Goal: Book appointment/travel/reservation

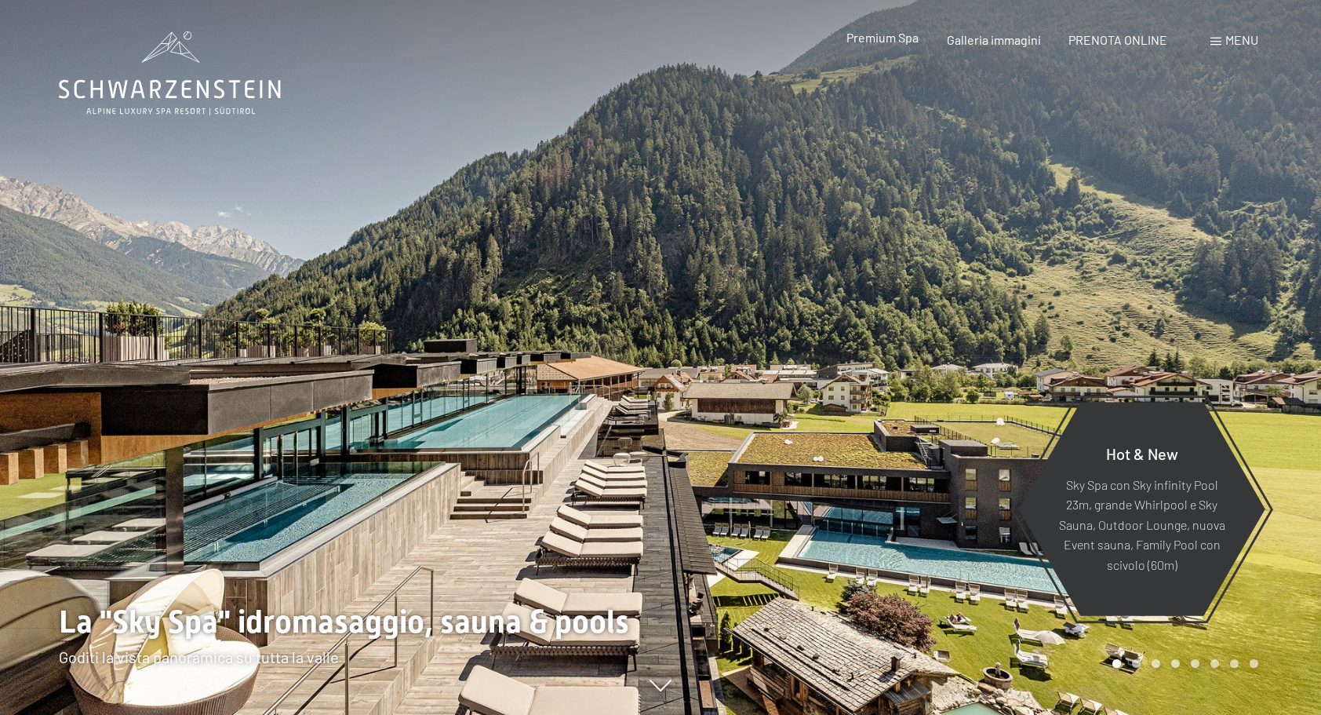
click at [898, 42] on span "Premium Spa" at bounding box center [882, 37] width 72 height 15
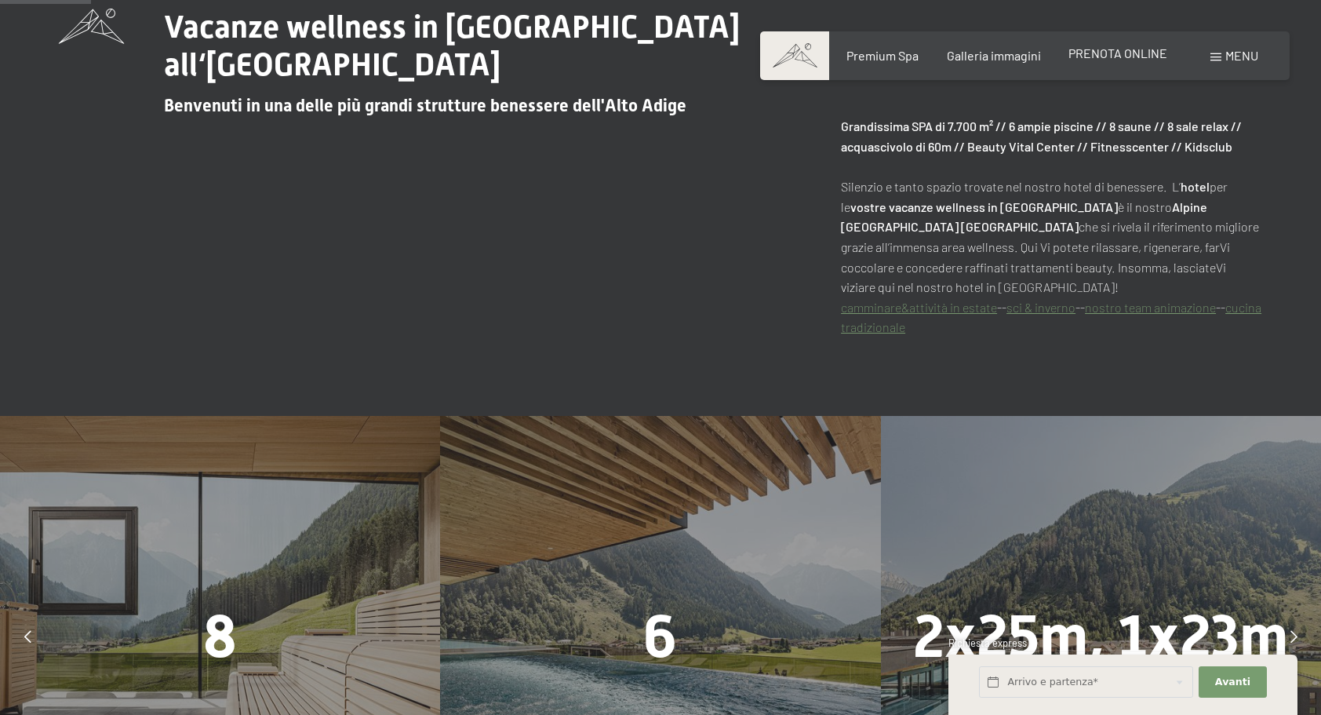
click at [1129, 56] on span "PRENOTA ONLINE" at bounding box center [1117, 52] width 99 height 15
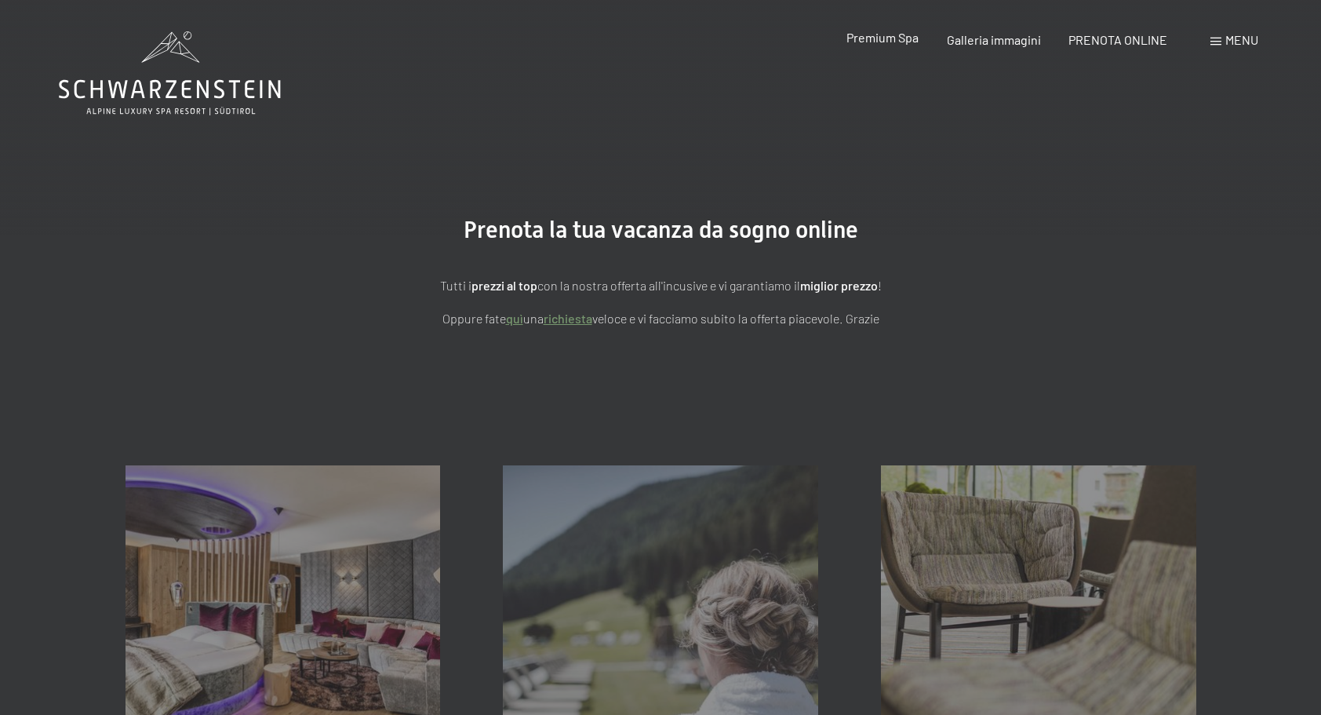
click at [888, 34] on span "Premium Spa" at bounding box center [882, 37] width 72 height 15
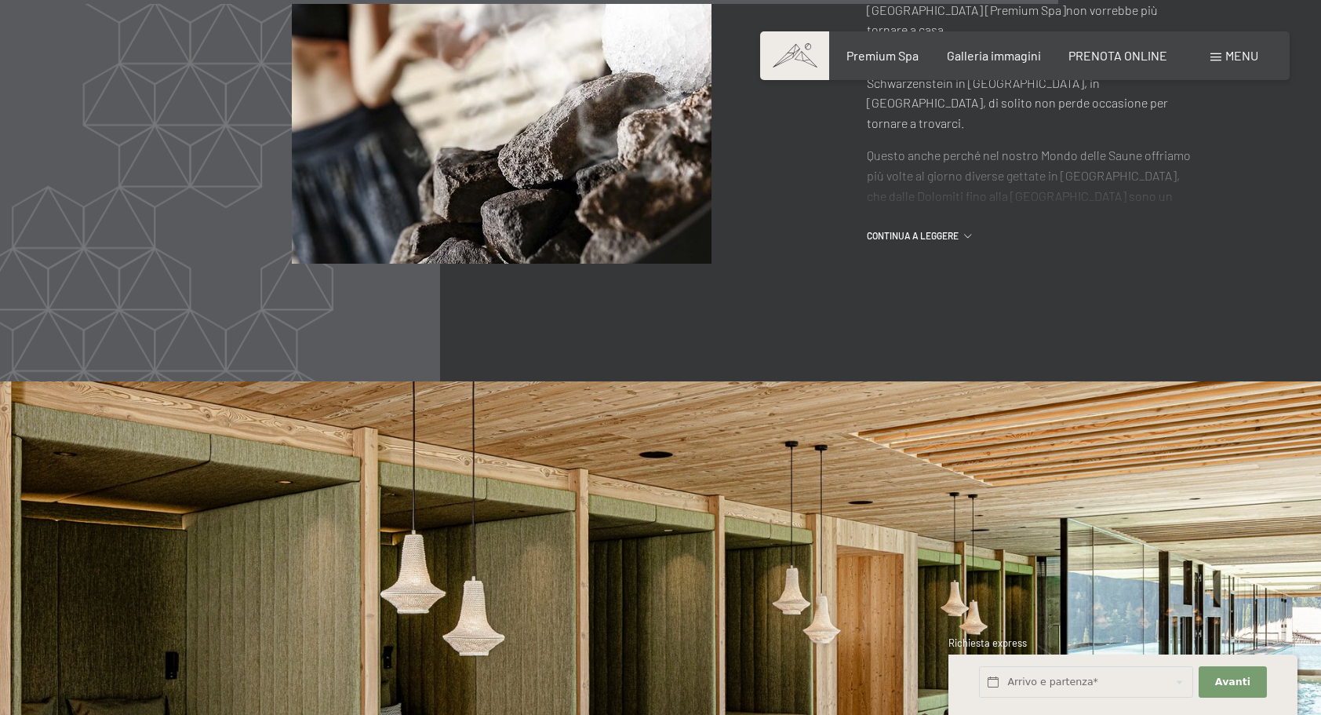
scroll to position [7922, 0]
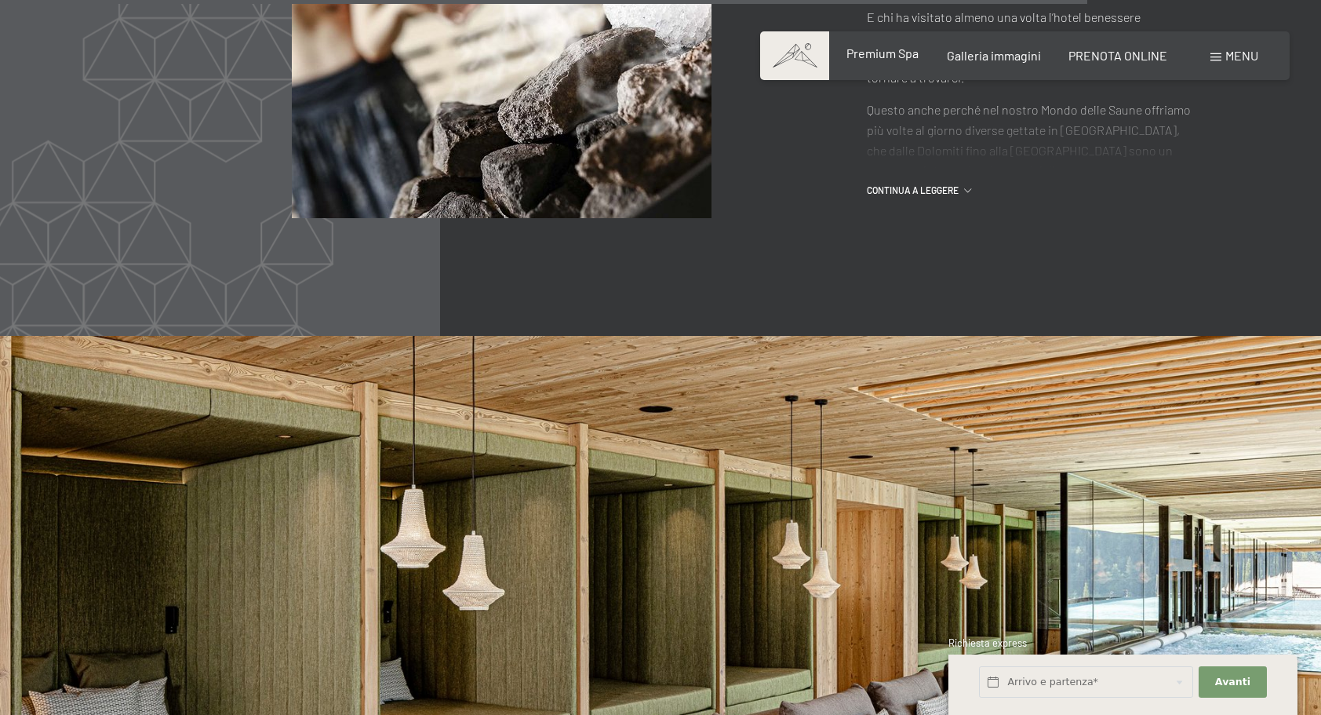
click at [896, 56] on span "Premium Spa" at bounding box center [882, 52] width 72 height 15
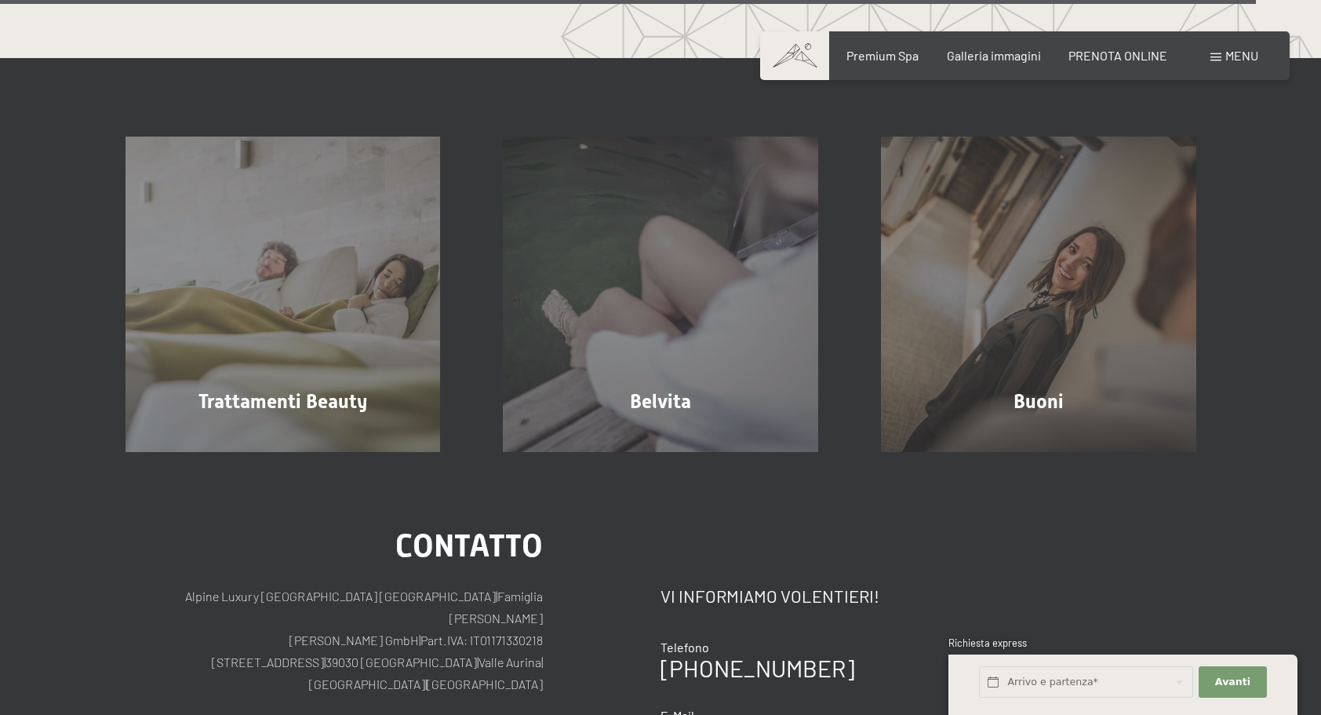
scroll to position [9211, 0]
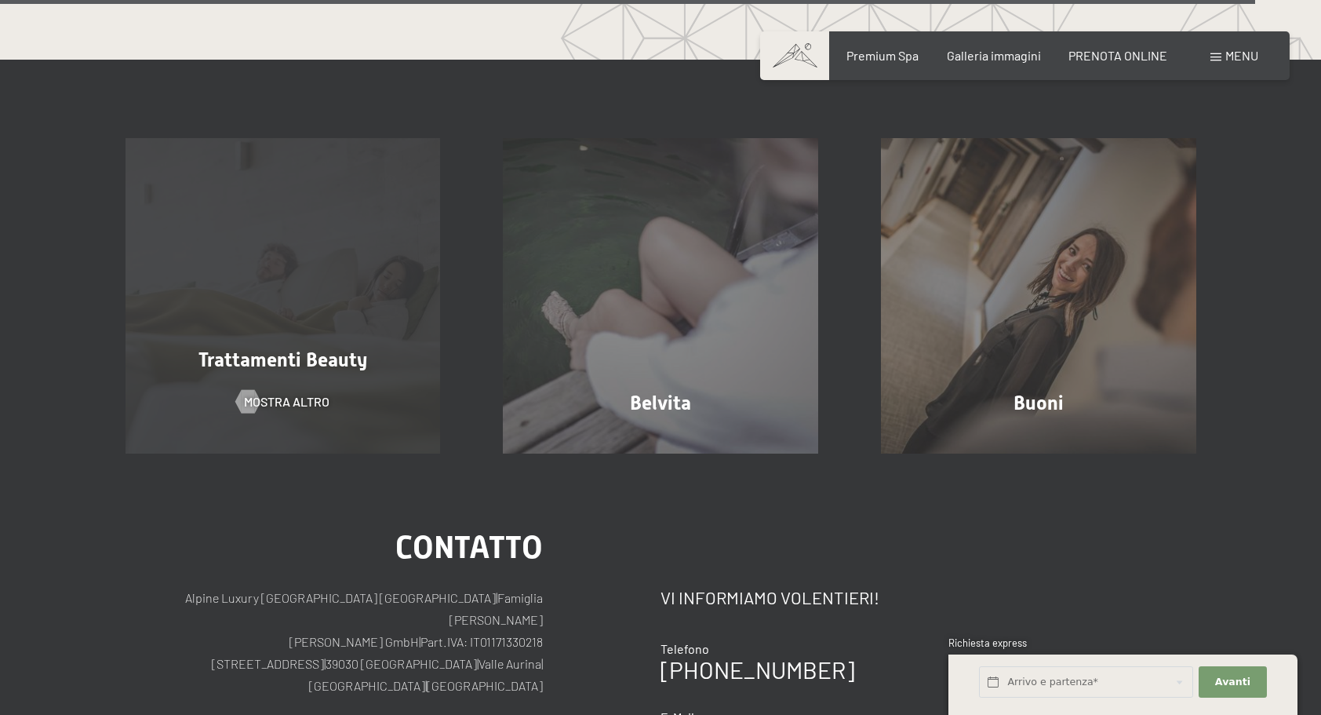
click at [395, 351] on div "Trattamenti Beauty mostra altro" at bounding box center [283, 295] width 378 height 315
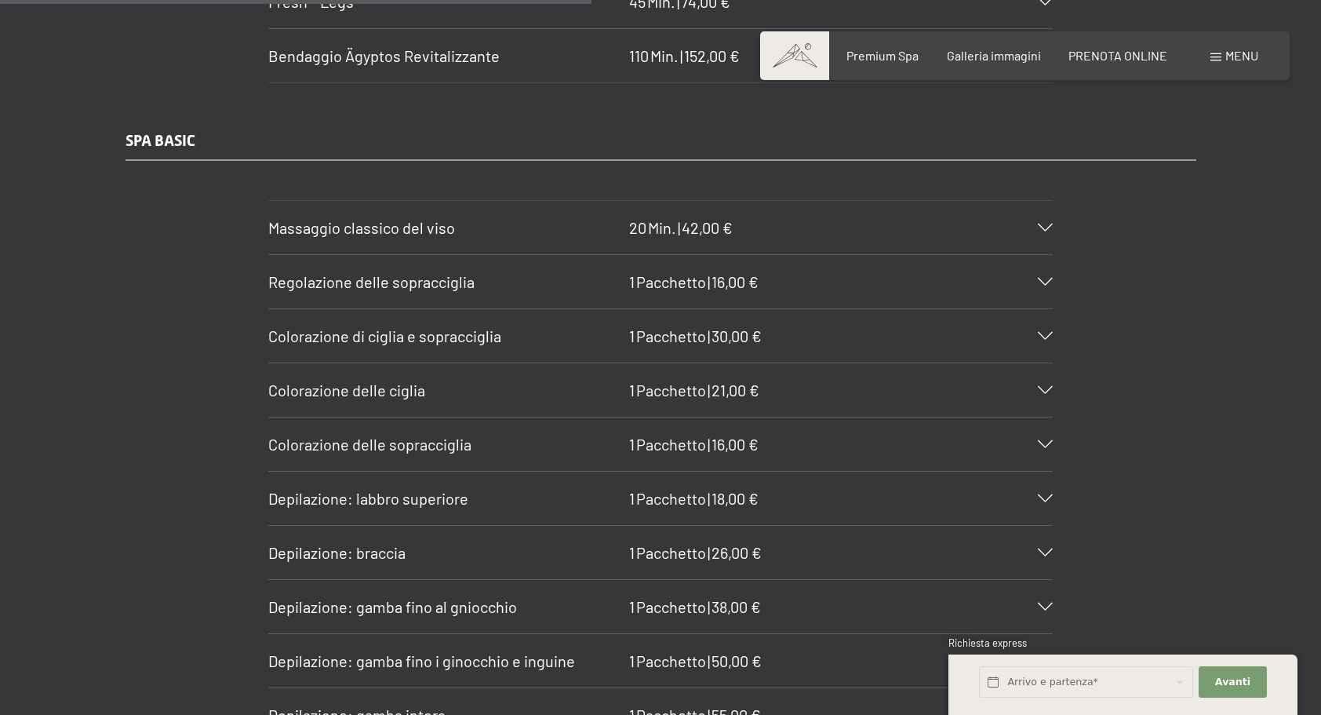
scroll to position [5490, 0]
click at [1048, 312] on div "Colorazione di ciglia e sopracciglia 1 Pacchetto | 30,00 €" at bounding box center [660, 338] width 784 height 53
